Goal: Task Accomplishment & Management: Use online tool/utility

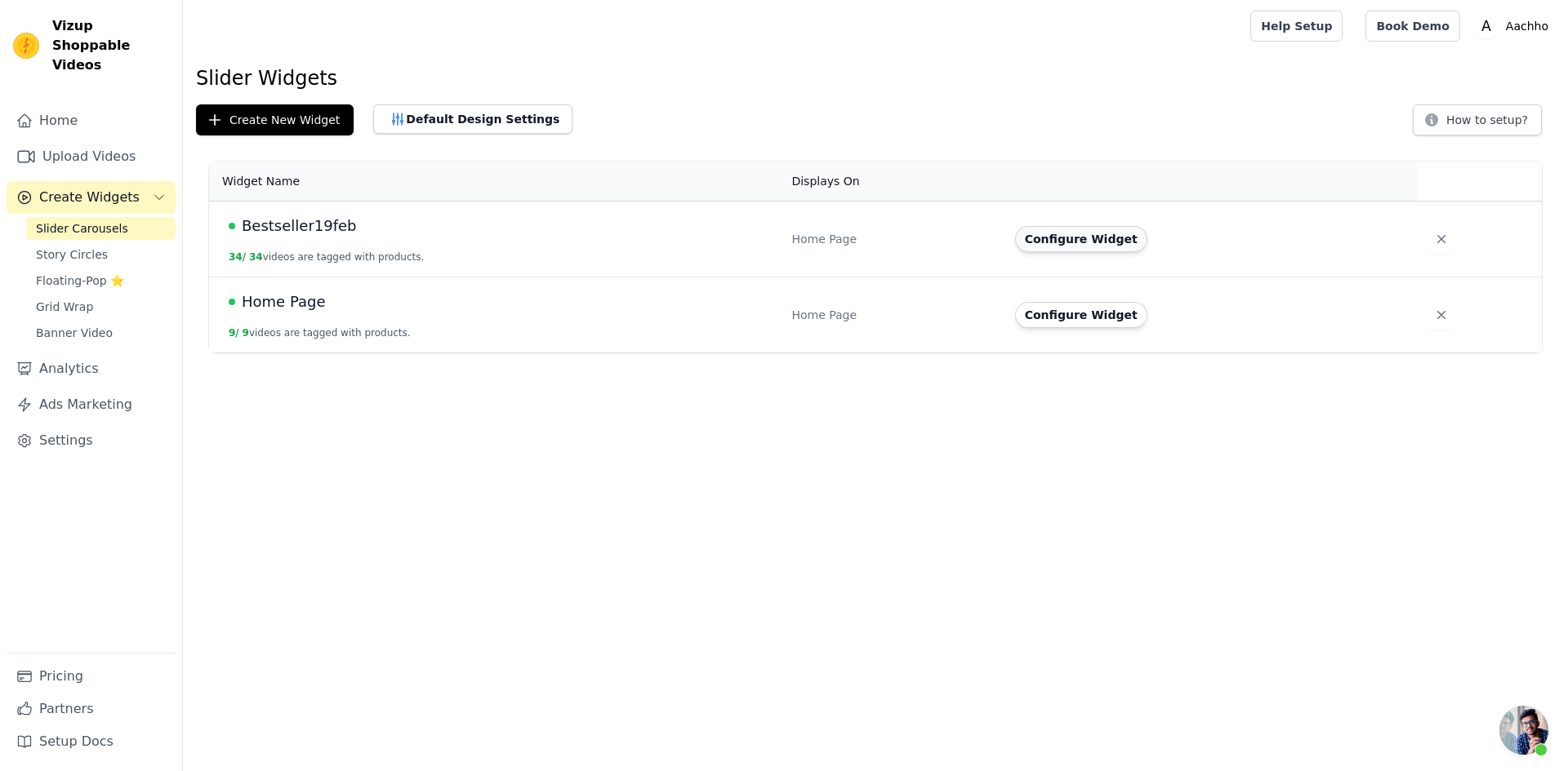
click at [1075, 238] on button "Configure Widget" at bounding box center [1081, 238] width 132 height 26
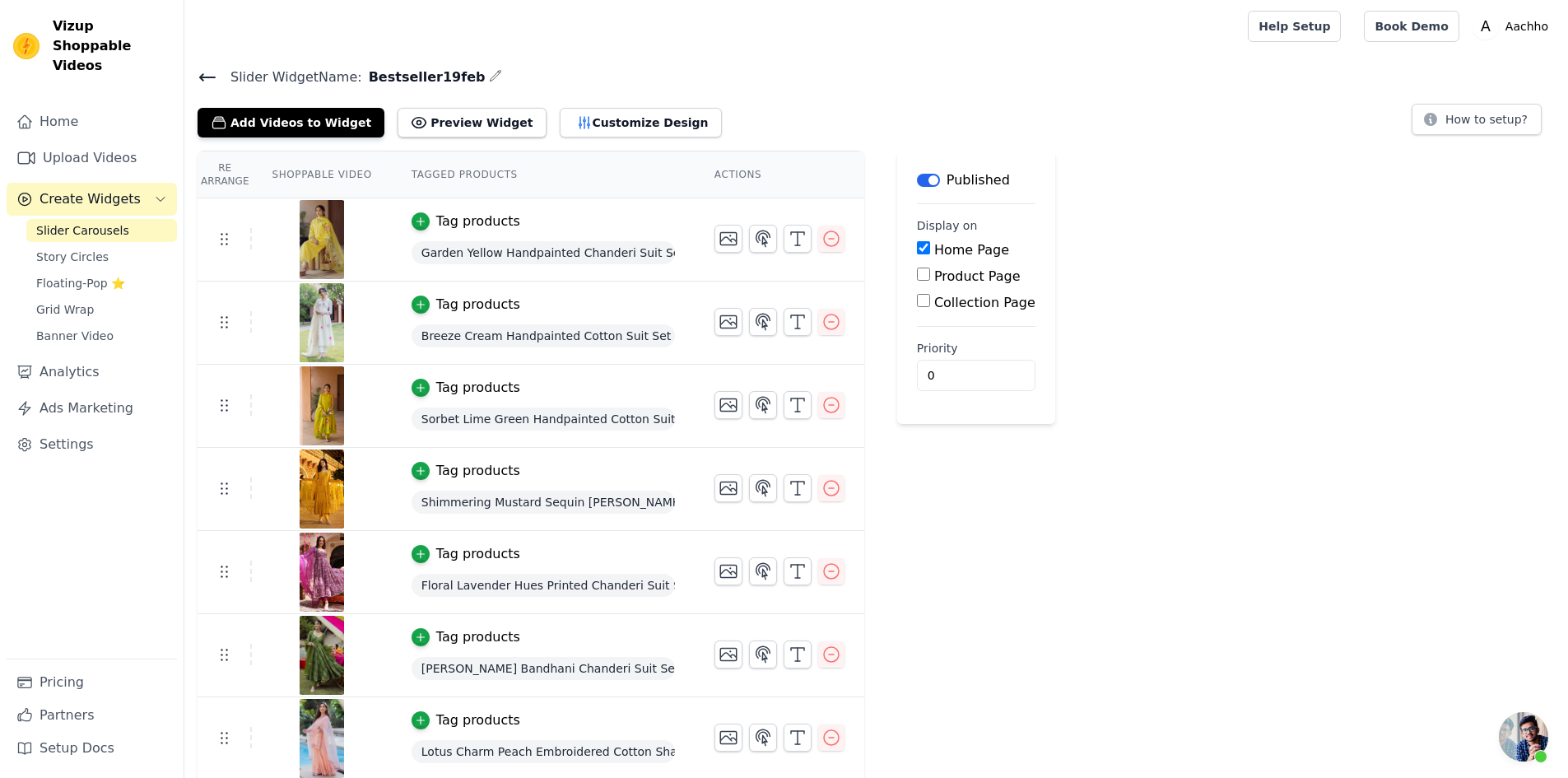
click at [205, 74] on icon at bounding box center [207, 78] width 20 height 20
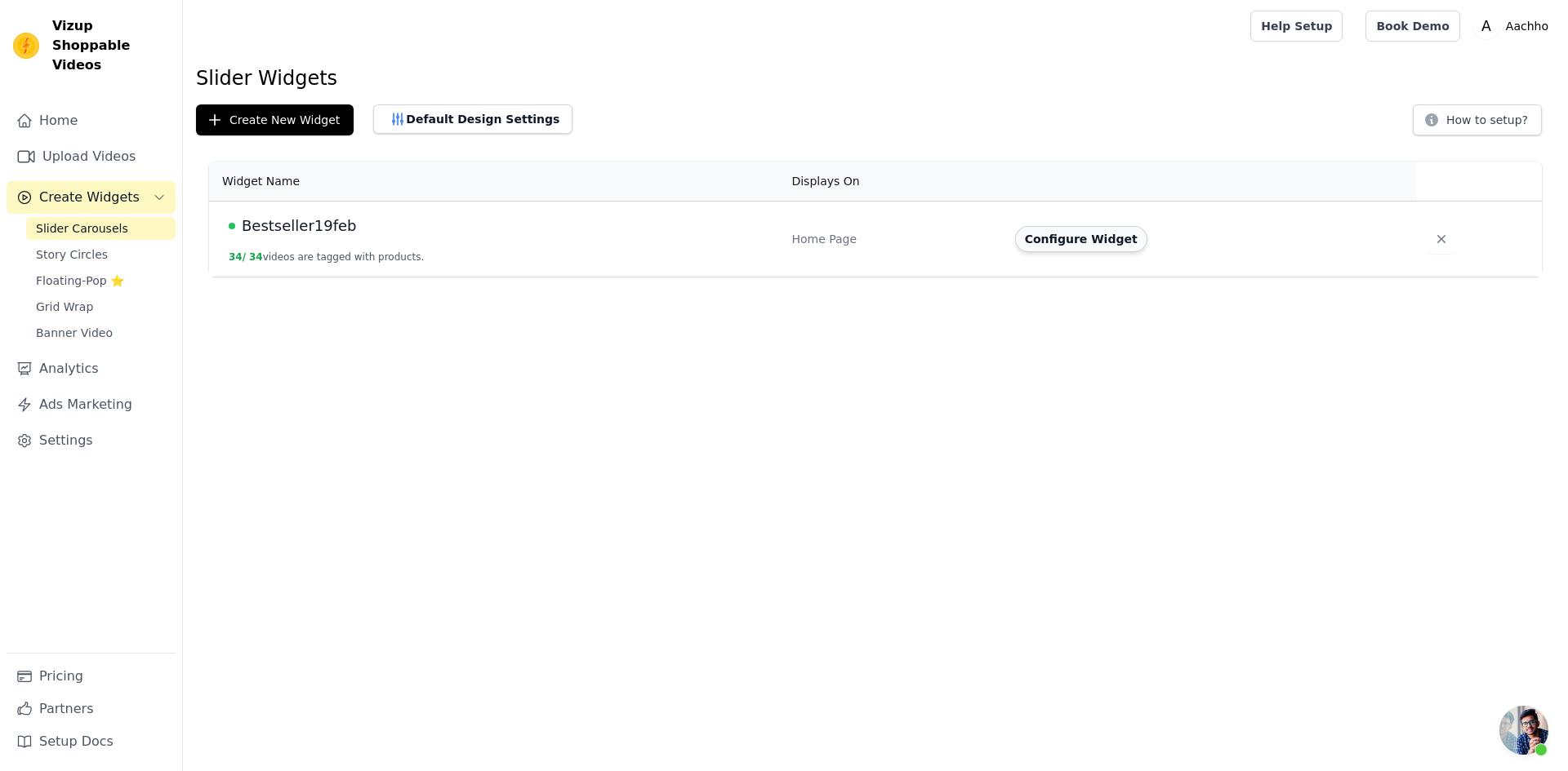
click at [1070, 240] on button "Configure Widget" at bounding box center [1081, 238] width 132 height 26
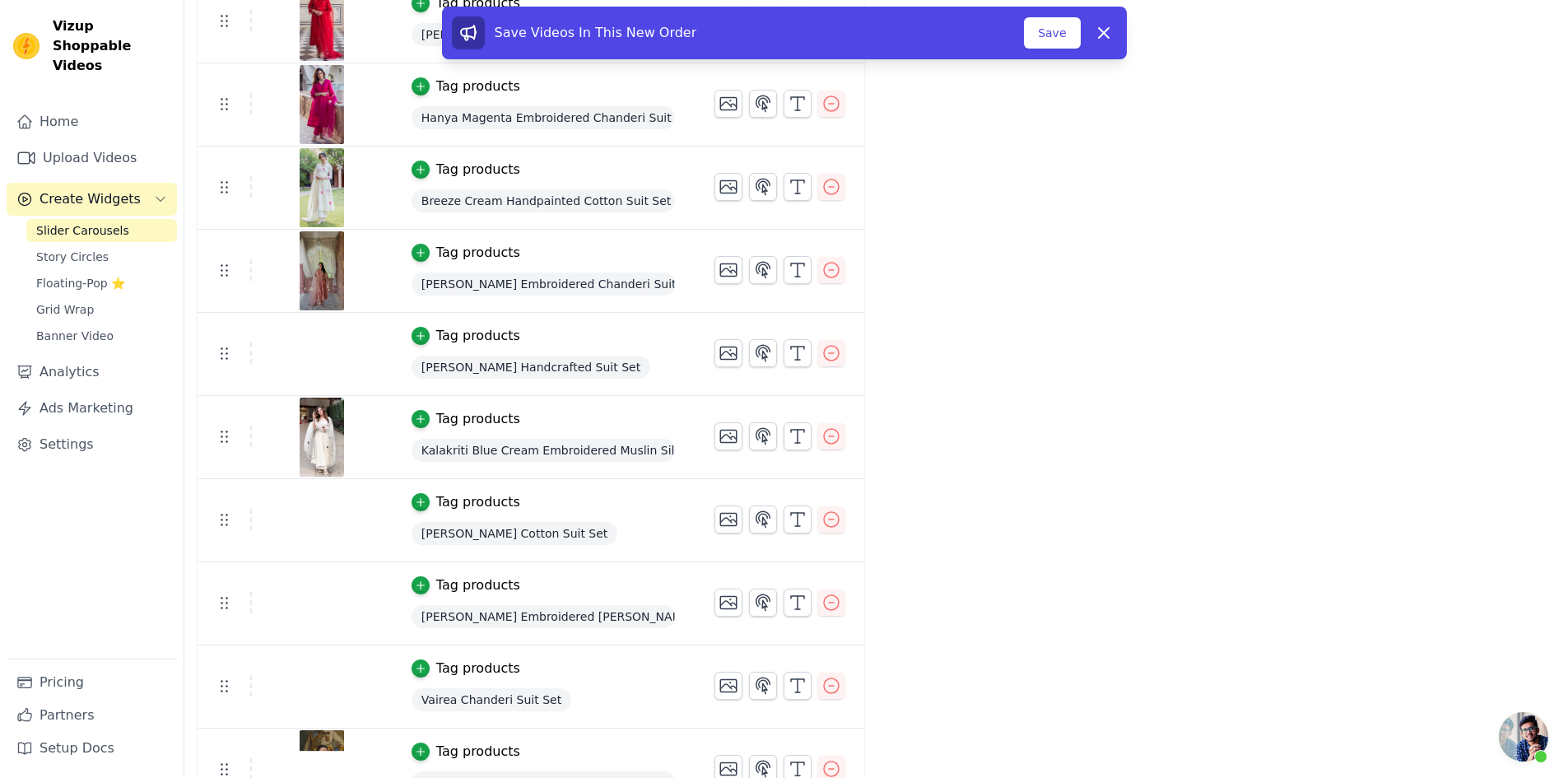
scroll to position [1896, 0]
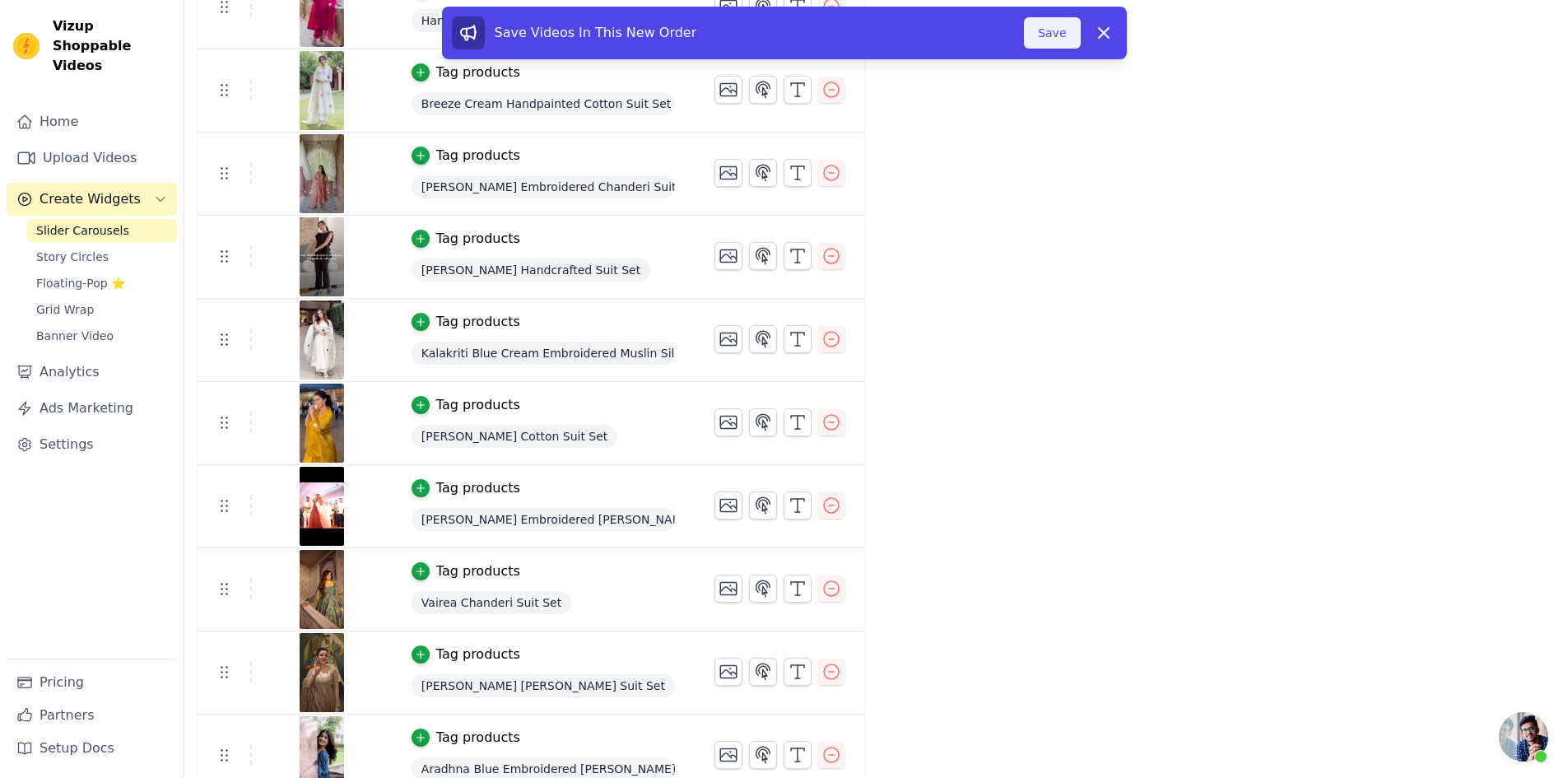
click at [1058, 34] on button "Save" at bounding box center [1051, 33] width 56 height 31
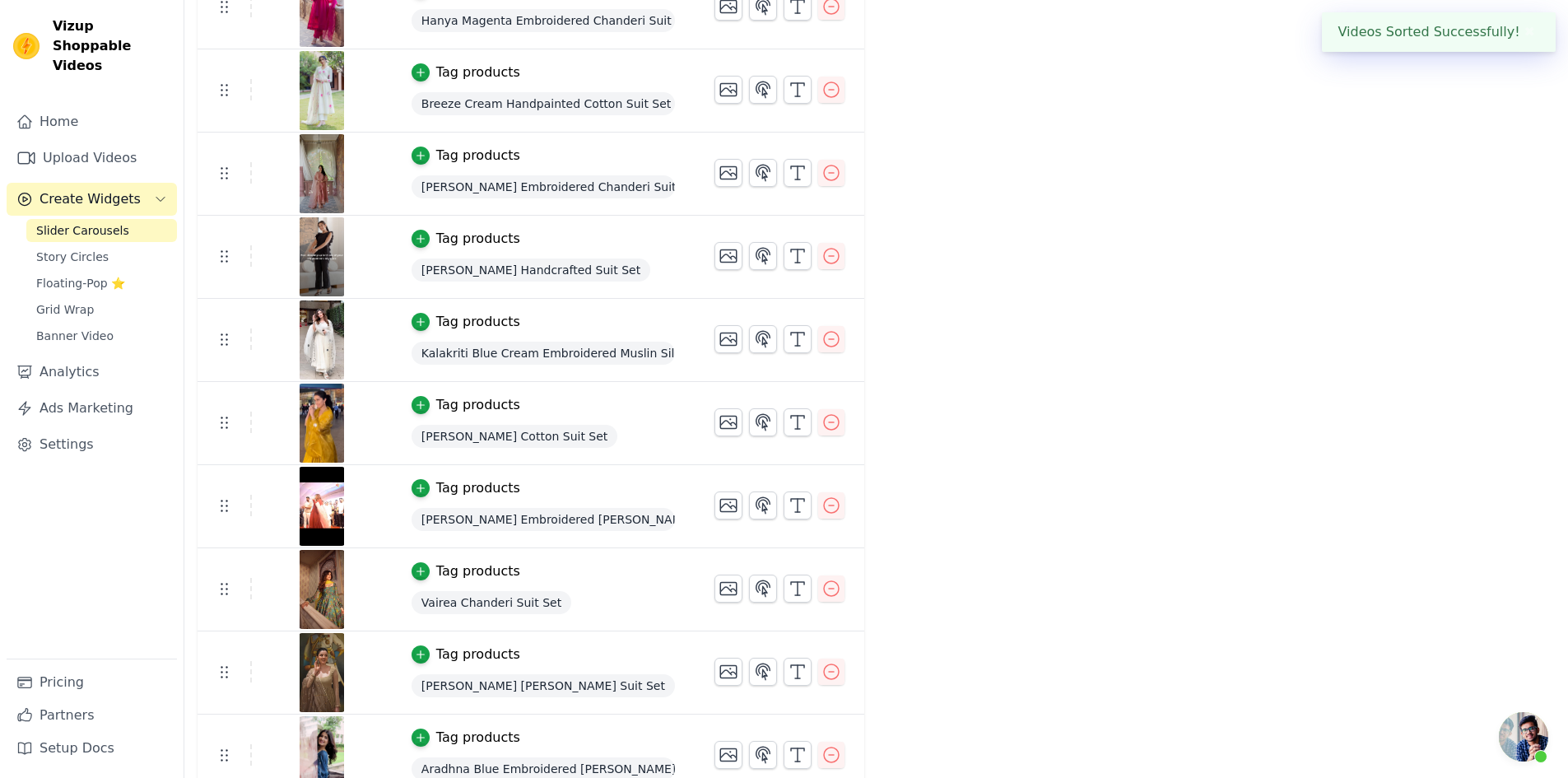
scroll to position [0, 0]
